Goal: Obtain resource: Download file/media

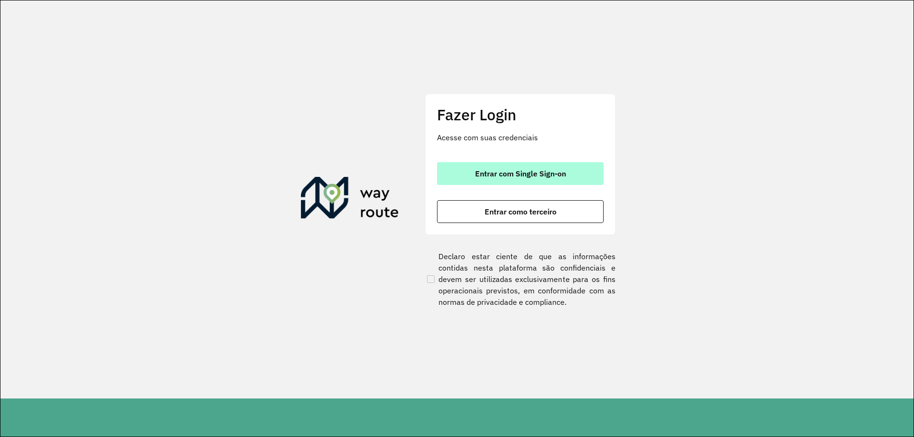
click at [533, 175] on span "Entrar com Single Sign-on" at bounding box center [520, 174] width 91 height 8
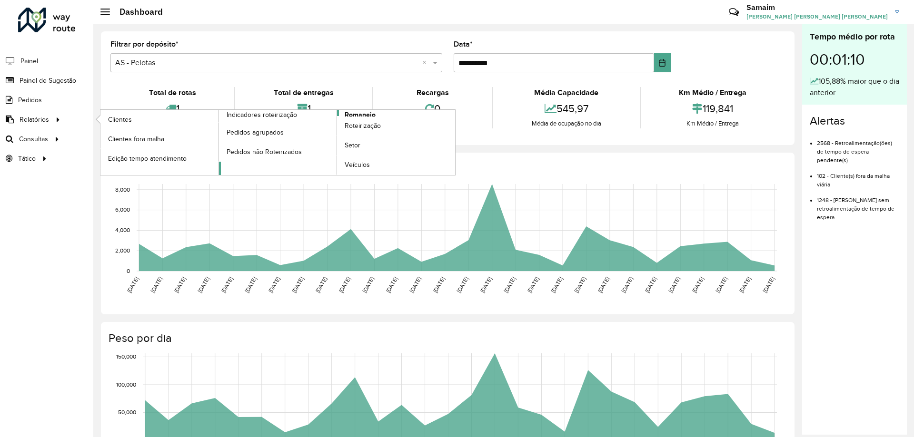
click at [359, 113] on span "Romaneio" at bounding box center [360, 115] width 31 height 10
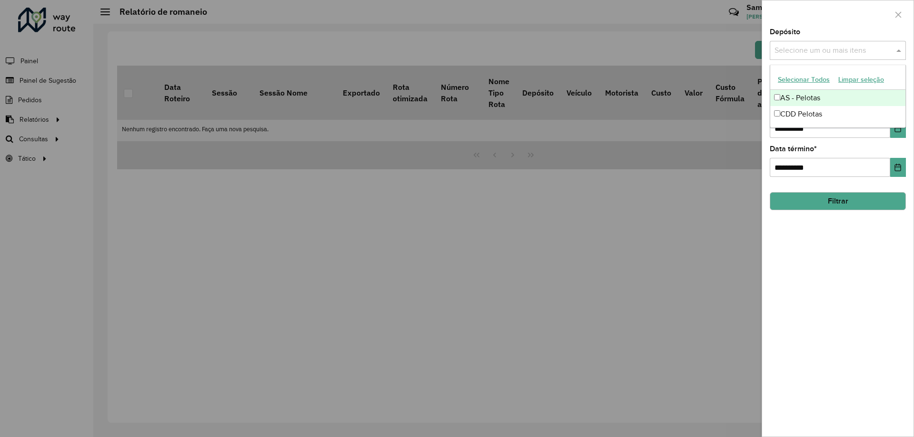
click at [806, 50] on input "text" at bounding box center [833, 50] width 122 height 11
click at [788, 75] on button "Selecionar Todos" at bounding box center [804, 79] width 60 height 15
click at [806, 16] on div at bounding box center [837, 14] width 151 height 28
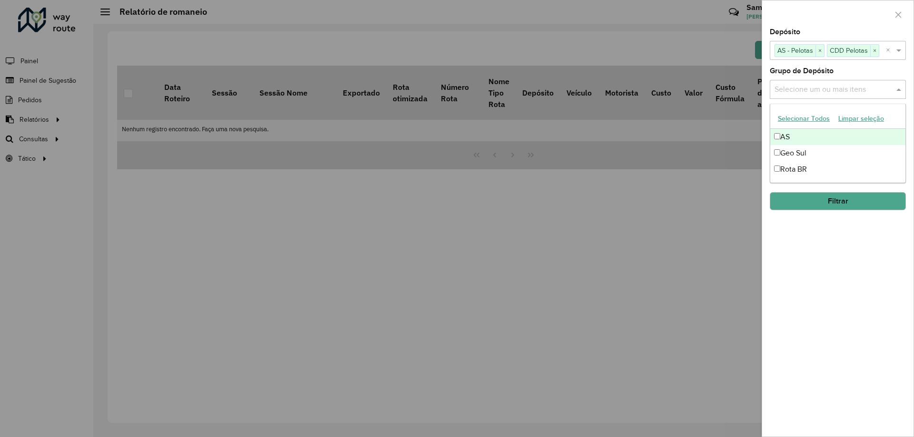
click at [812, 84] on input "text" at bounding box center [833, 89] width 122 height 11
click at [803, 117] on button "Selecionar Todos" at bounding box center [804, 118] width 60 height 15
click at [847, 73] on div "Grupo de Depósito Selecione um ou mais itens AS × Geo Sul × Rota BR × ×" at bounding box center [838, 83] width 136 height 31
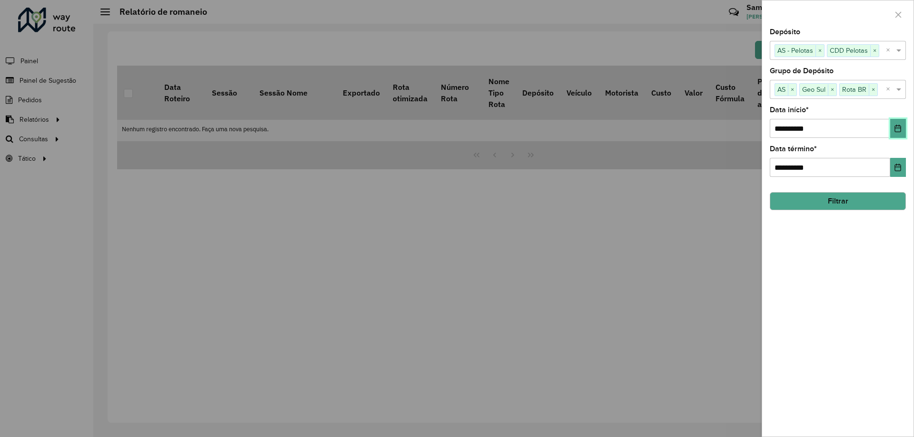
click at [902, 130] on button "Choose Date" at bounding box center [898, 128] width 16 height 19
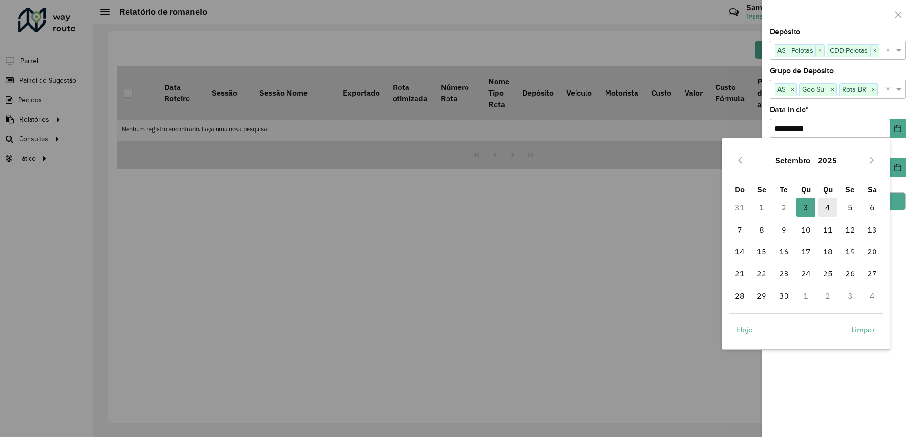
click at [829, 208] on span "4" at bounding box center [827, 207] width 19 height 19
type input "**********"
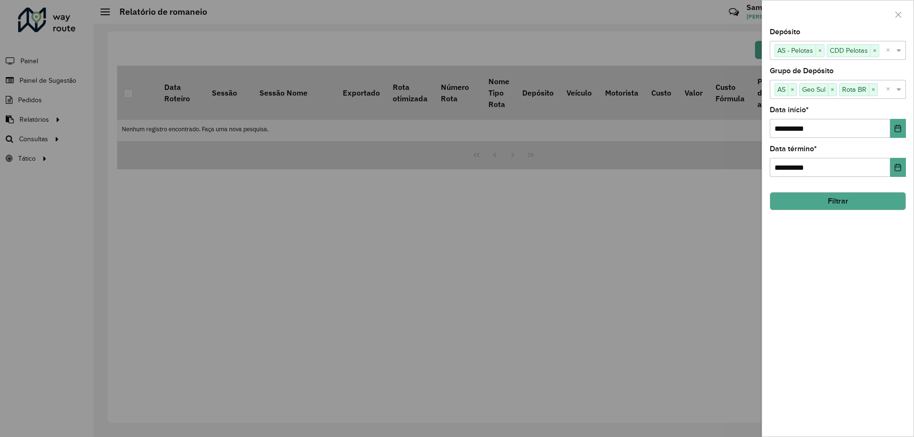
click at [828, 203] on button "Filtrar" at bounding box center [838, 201] width 136 height 18
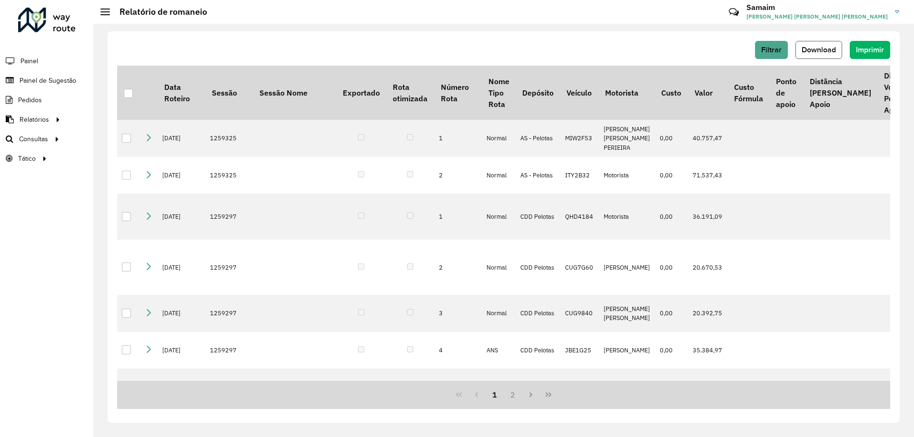
click at [814, 51] on span "Download" at bounding box center [819, 50] width 34 height 8
